Goal: Task Accomplishment & Management: Manage account settings

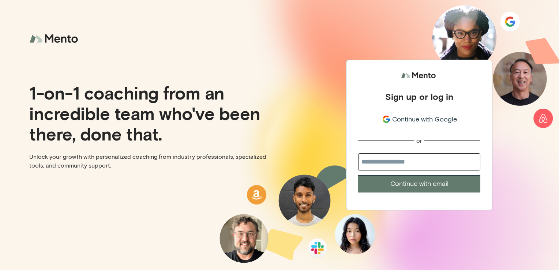
click at [395, 165] on input "email" at bounding box center [419, 161] width 122 height 17
type input "**********"
click at [417, 182] on button "Continue with email" at bounding box center [419, 183] width 122 height 17
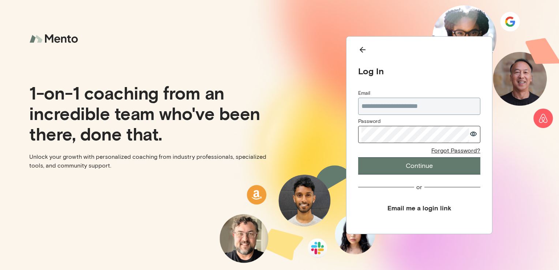
click at [358, 157] on button "Continue" at bounding box center [419, 165] width 122 height 17
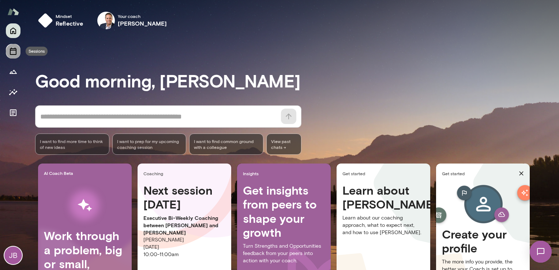
click at [15, 51] on icon "Sessions" at bounding box center [13, 51] width 9 height 9
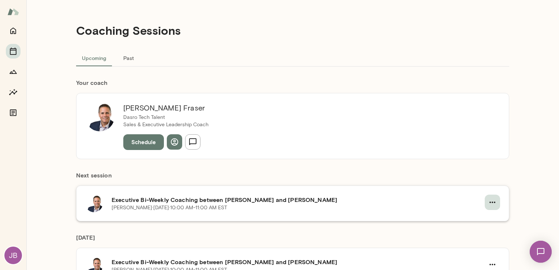
click at [493, 201] on icon "button" at bounding box center [492, 202] width 9 height 9
click at [481, 218] on span "Reschedule" at bounding box center [476, 219] width 31 height 9
